Goal: Information Seeking & Learning: Learn about a topic

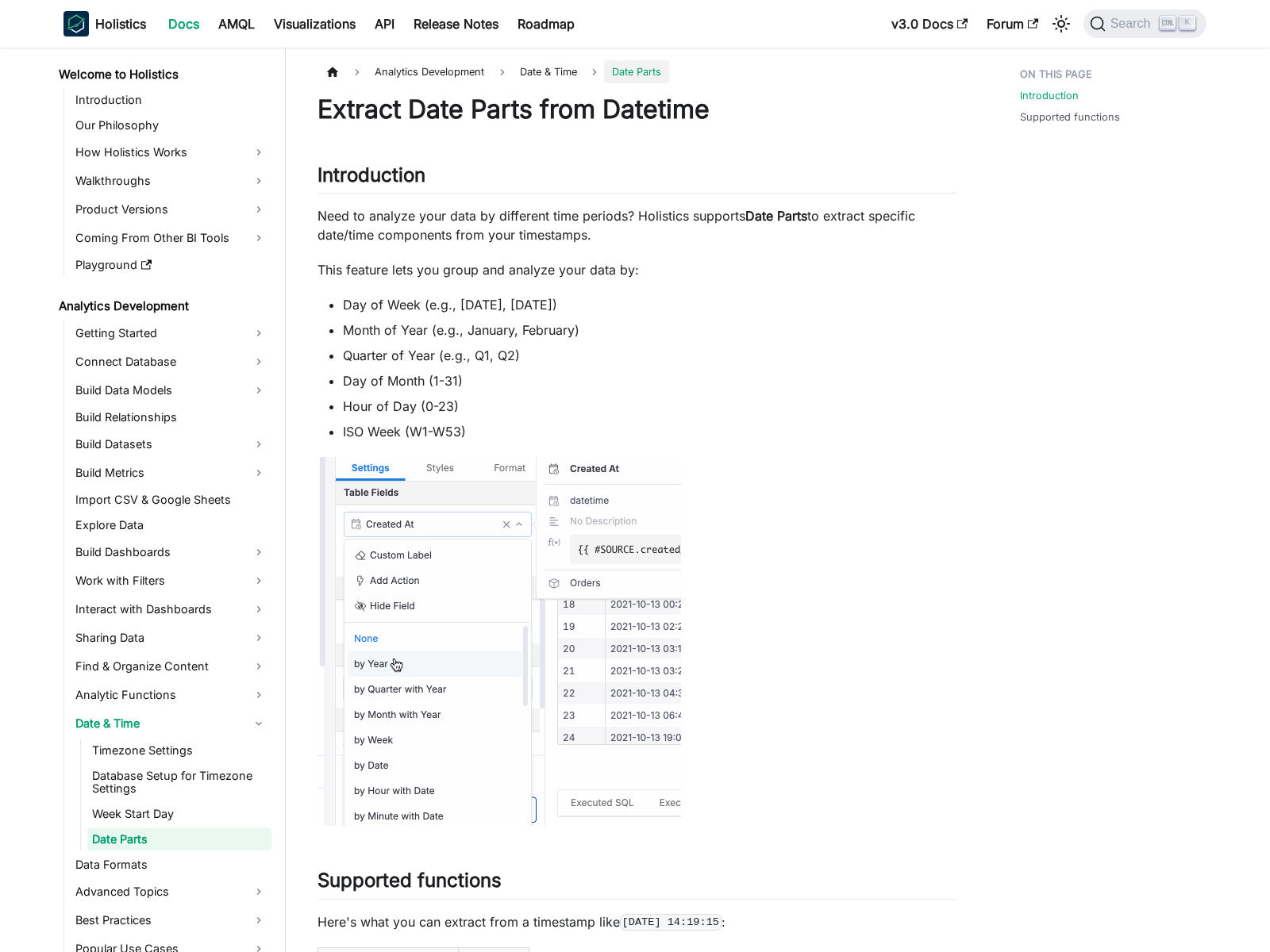
scroll to position [80, 0]
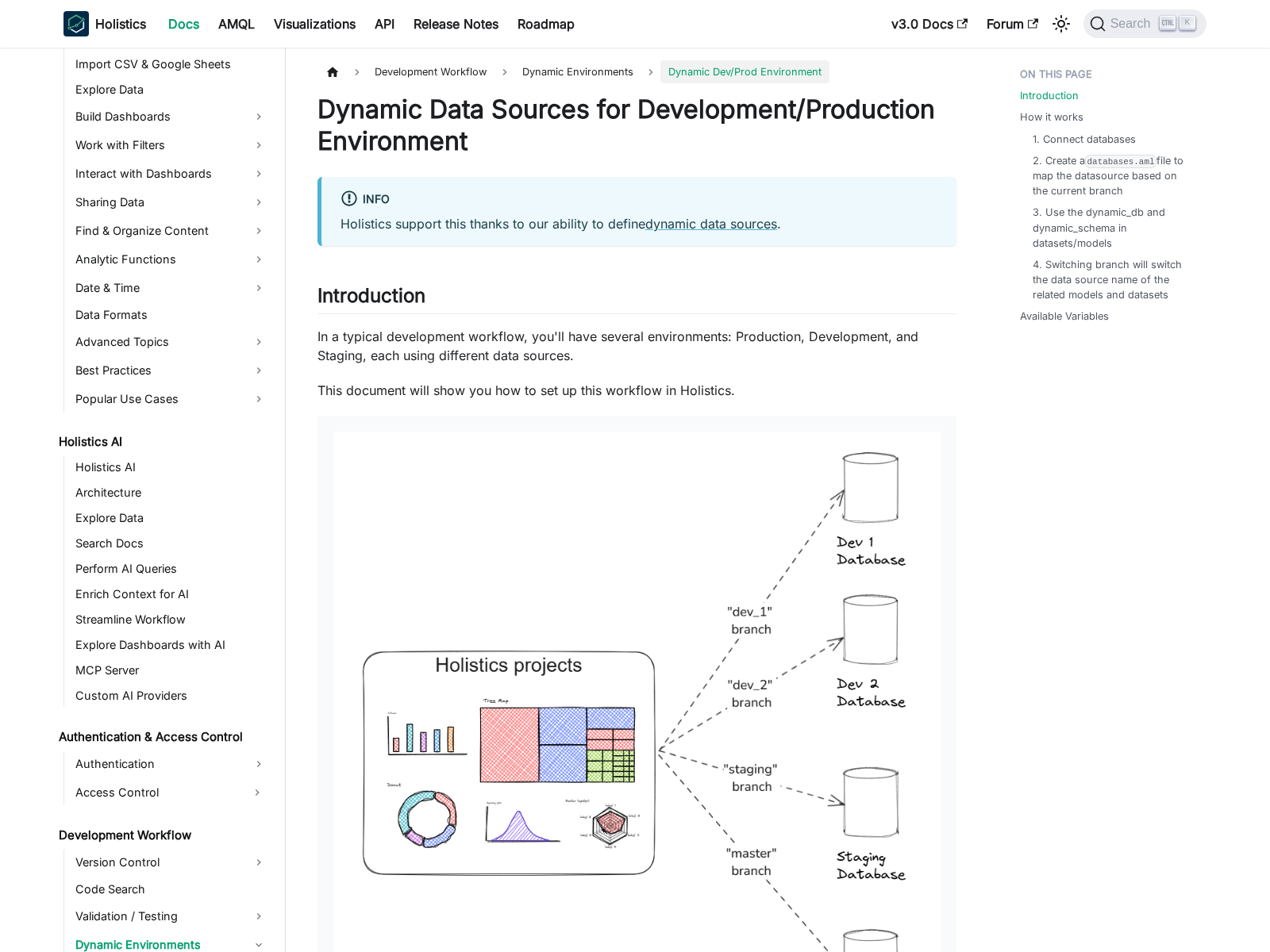
scroll to position [698, 0]
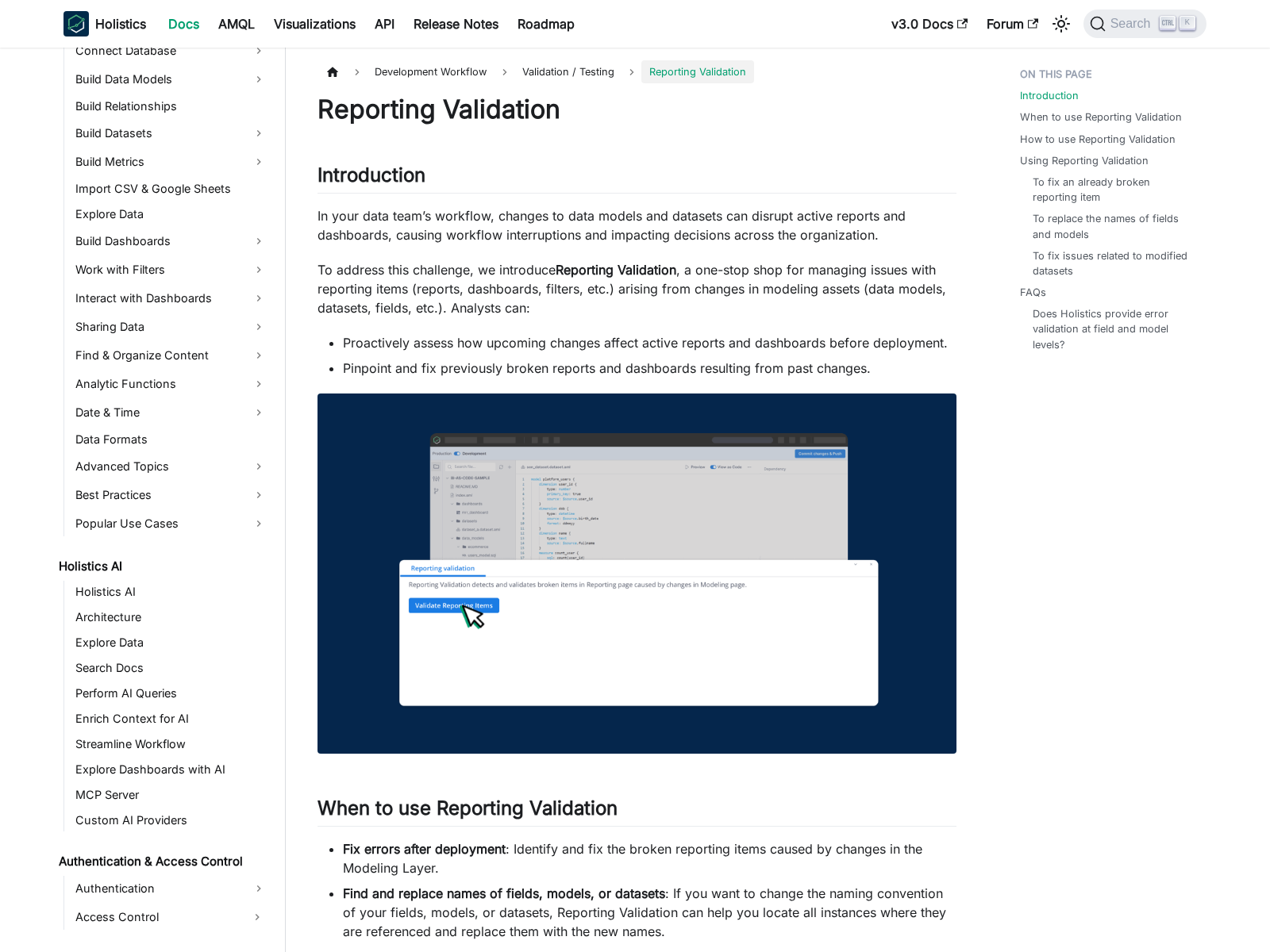
scroll to position [619, 0]
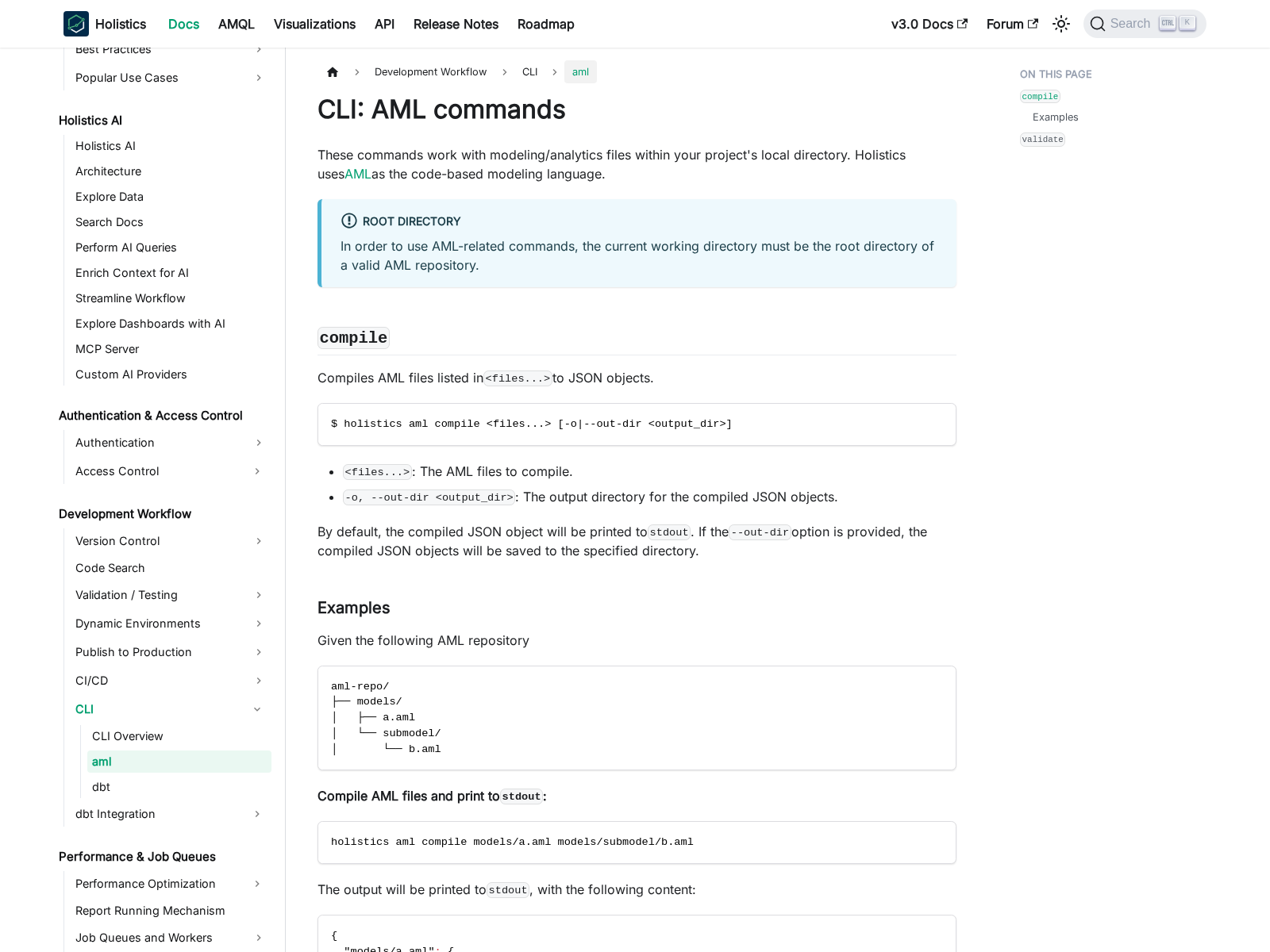
scroll to position [758, 0]
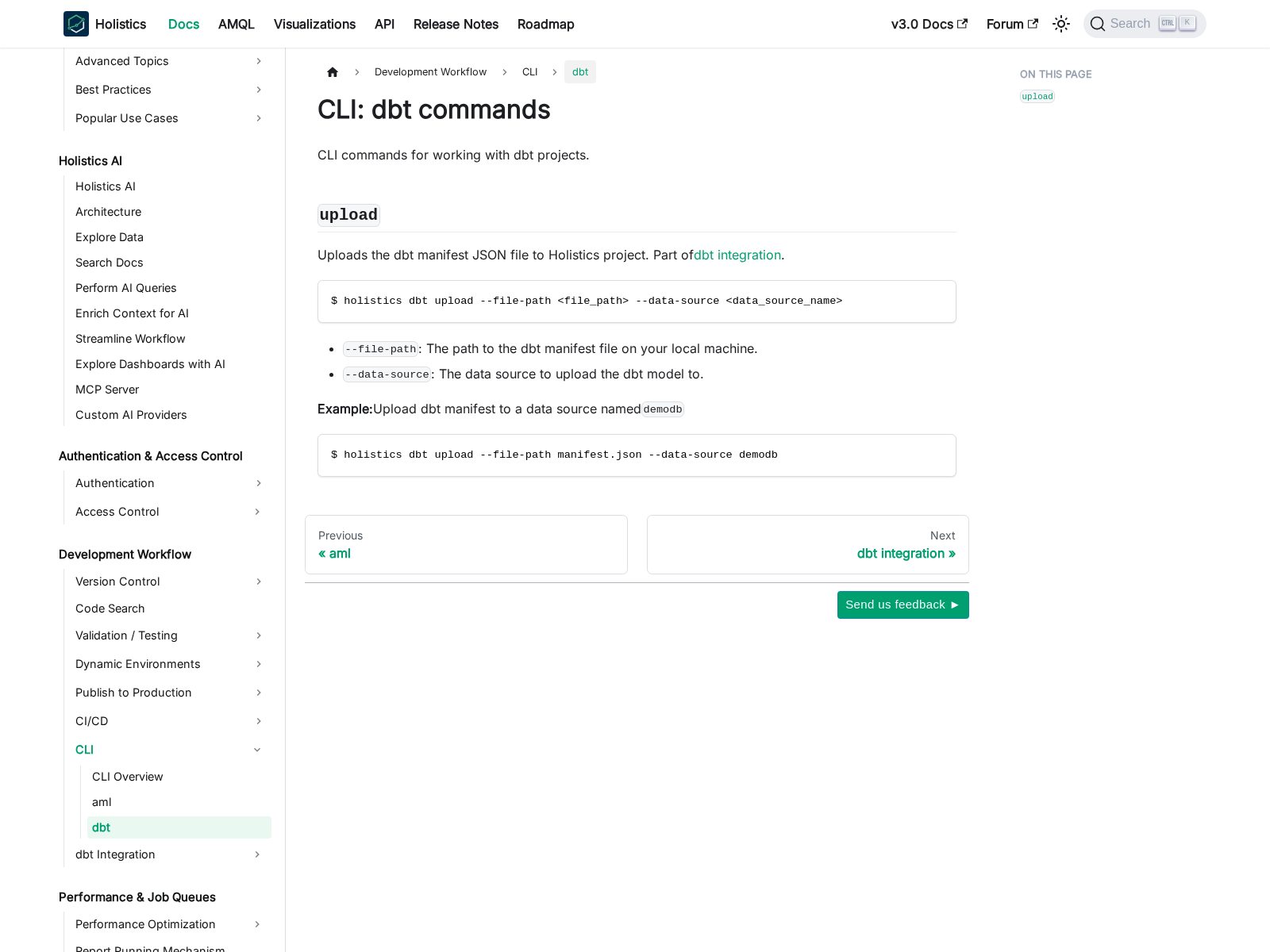
scroll to position [784, 0]
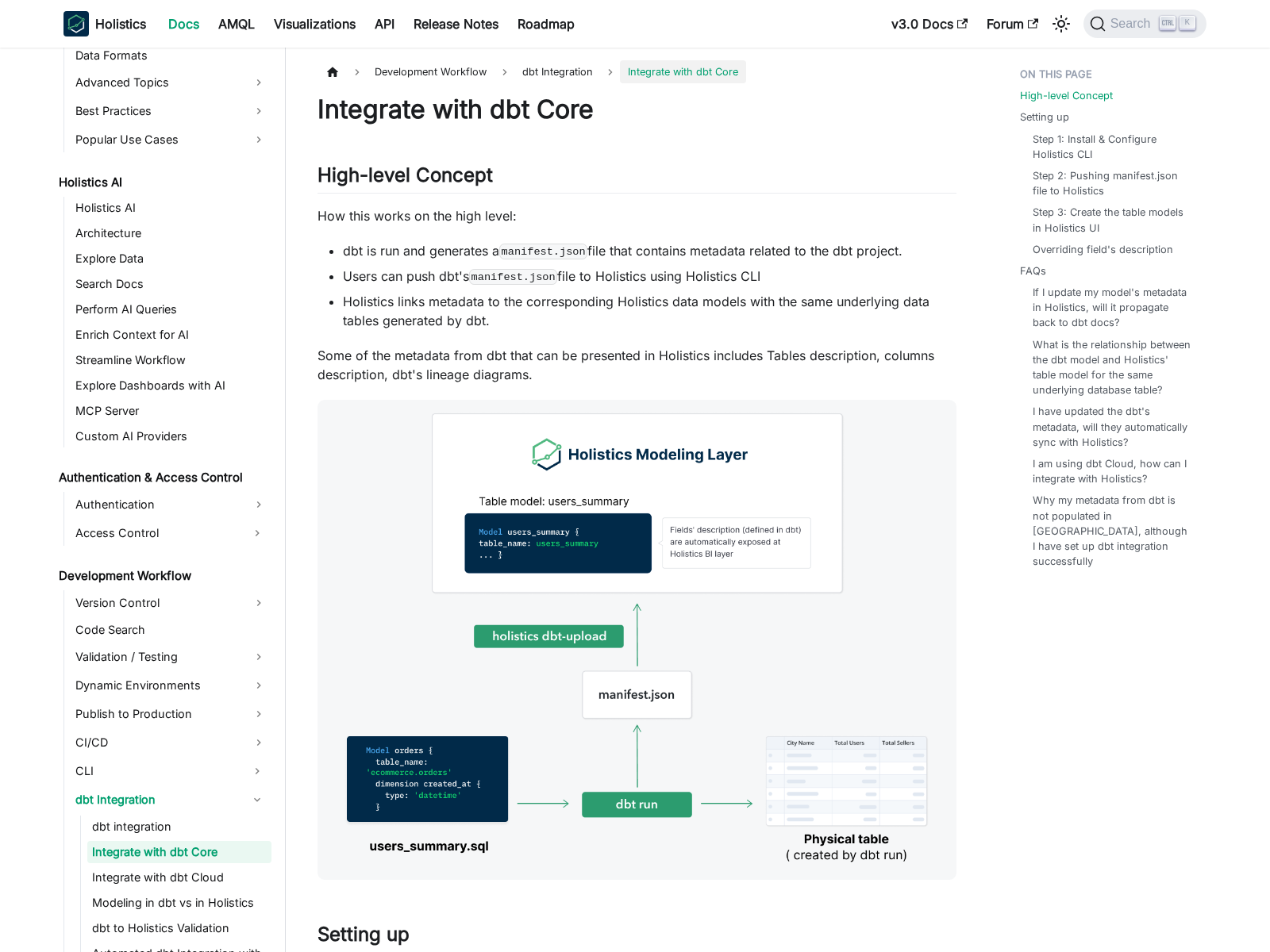
scroll to position [787, 0]
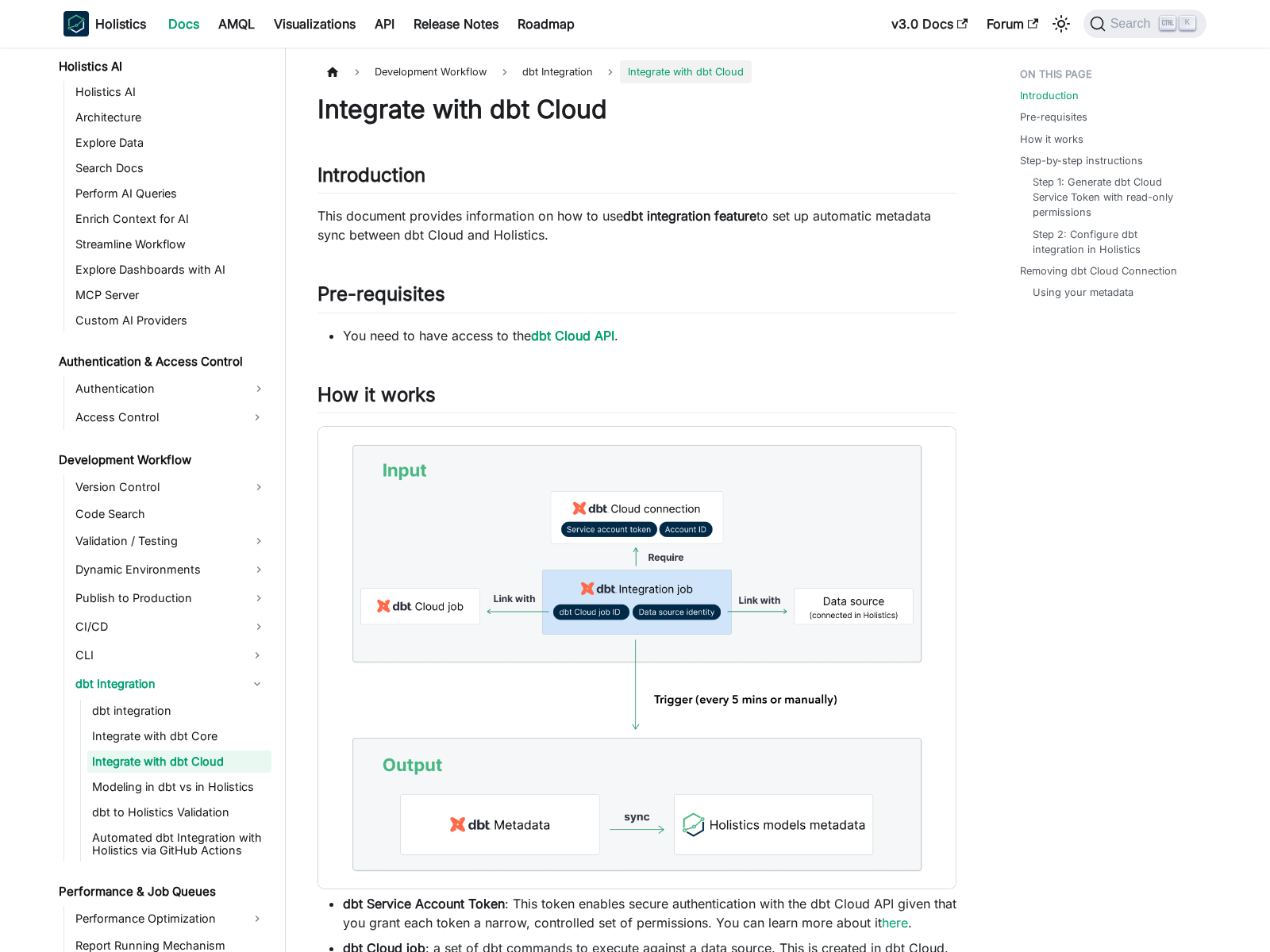
scroll to position [813, 0]
